Goal: Task Accomplishment & Management: Use online tool/utility

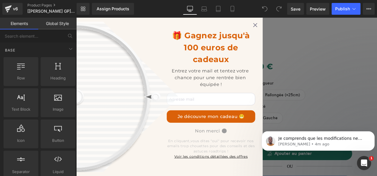
scroll to position [108, 0]
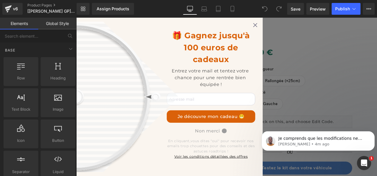
drag, startPoint x: 209, startPoint y: 113, endPoint x: 358, endPoint y: 89, distance: 151.1
click at [361, 90] on div "🎁 Gagnez jusqu'à 100 euros de cadeaux Entrez votre mail et tentez votre chance …" at bounding box center [254, 112] width 356 height 188
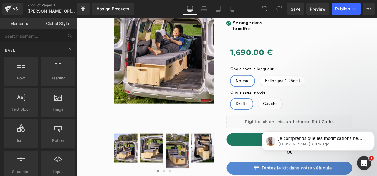
click at [321, 121] on html "Je comprends que les modifications ne s’affichent pas de votre côté. Veuillez m…" at bounding box center [318, 139] width 118 height 41
drag, startPoint x: 321, startPoint y: 121, endPoint x: 311, endPoint y: 122, distance: 10.3
click at [311, 122] on body "Je comprends que les modifications ne s’affichent pas de votre côté. Veuillez m…" at bounding box center [317, 139] width 113 height 37
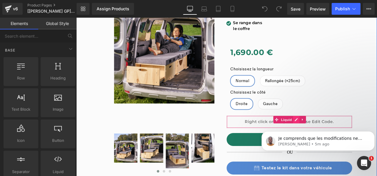
click at [334, 136] on div "Liquid" at bounding box center [328, 141] width 149 height 15
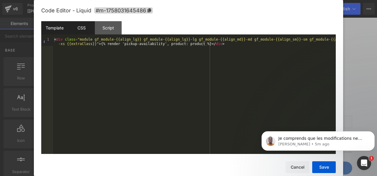
click at [83, 26] on div "CSS" at bounding box center [81, 27] width 27 height 13
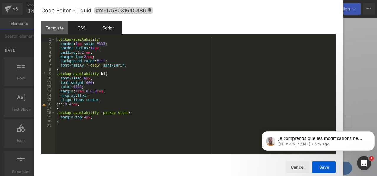
click at [104, 29] on div "Script" at bounding box center [108, 27] width 27 height 13
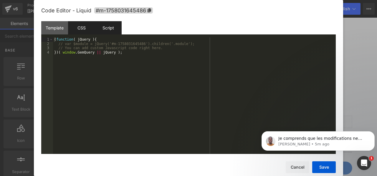
click at [80, 24] on div "CSS" at bounding box center [81, 27] width 27 height 13
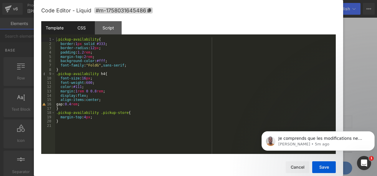
click at [50, 25] on div "Template" at bounding box center [54, 27] width 27 height 13
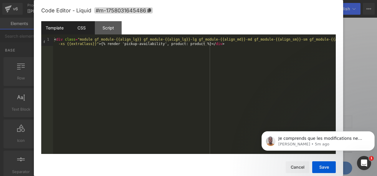
click at [85, 26] on div "CSS" at bounding box center [81, 27] width 27 height 13
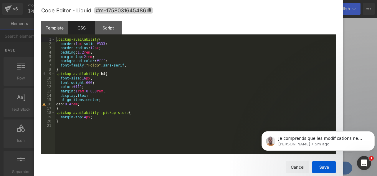
click at [38, 23] on div "Code Editor - Liquid #m-1758031645486 Template CSS Script Data 1 < div class = …" at bounding box center [188, 88] width 309 height 176
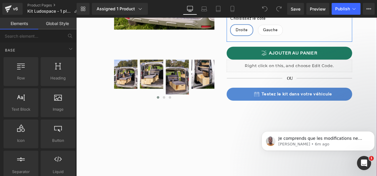
scroll to position [207, 0]
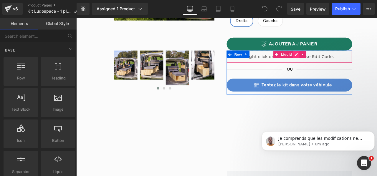
click at [335, 61] on div "Liquid" at bounding box center [328, 64] width 149 height 15
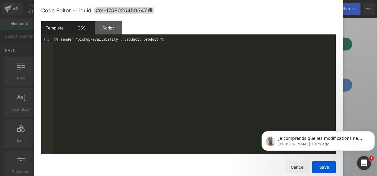
click at [82, 27] on div "CSS" at bounding box center [81, 27] width 27 height 13
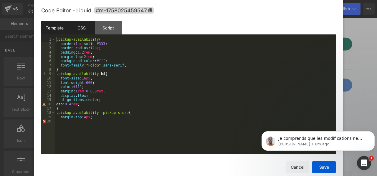
click at [57, 27] on div "Template" at bounding box center [54, 27] width 27 height 13
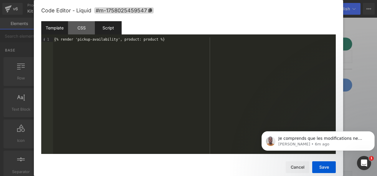
click at [111, 27] on div "Script" at bounding box center [108, 27] width 27 height 13
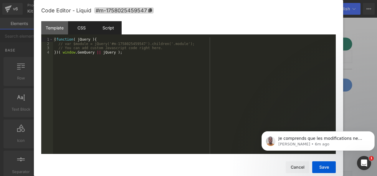
click at [89, 27] on div "CSS" at bounding box center [81, 27] width 27 height 13
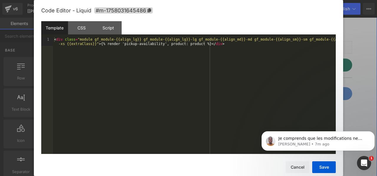
click at [334, 50] on div "Liquid" at bounding box center [328, 53] width 149 height 15
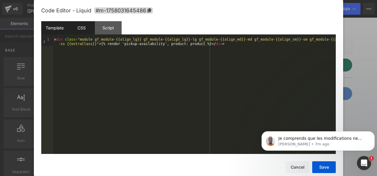
click at [81, 28] on div "CSS" at bounding box center [81, 27] width 27 height 13
